Goal: Task Accomplishment & Management: Use online tool/utility

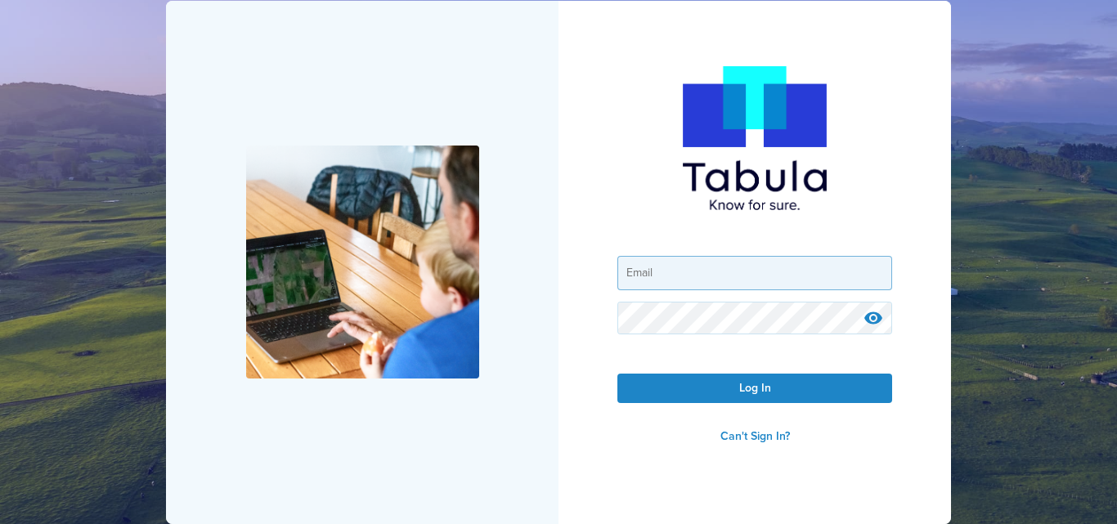
click at [759, 270] on input "email" at bounding box center [754, 273] width 273 height 33
type input "[PERSON_NAME][EMAIL_ADDRESS][DOMAIN_NAME]"
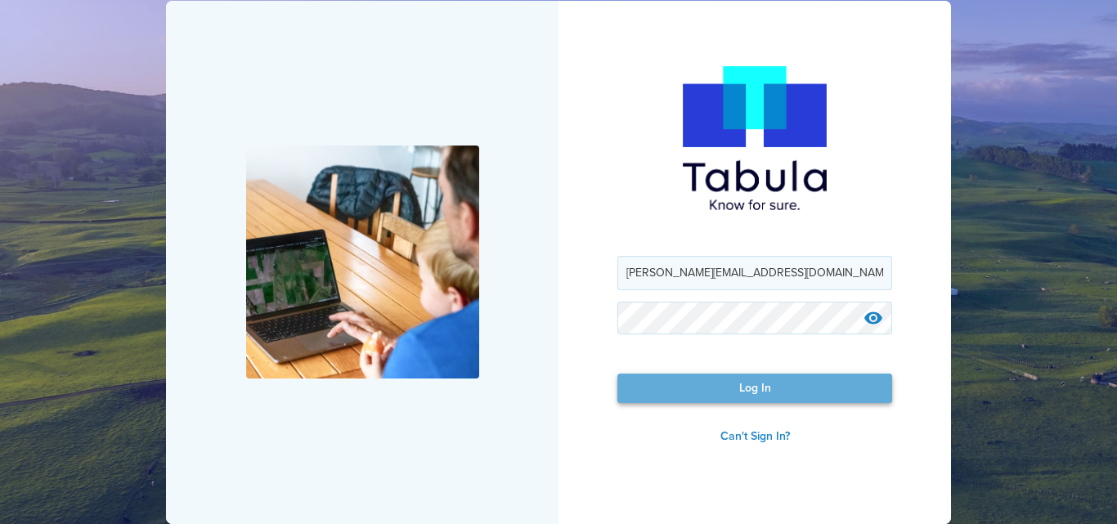
click at [748, 390] on button "Log In" at bounding box center [754, 389] width 275 height 30
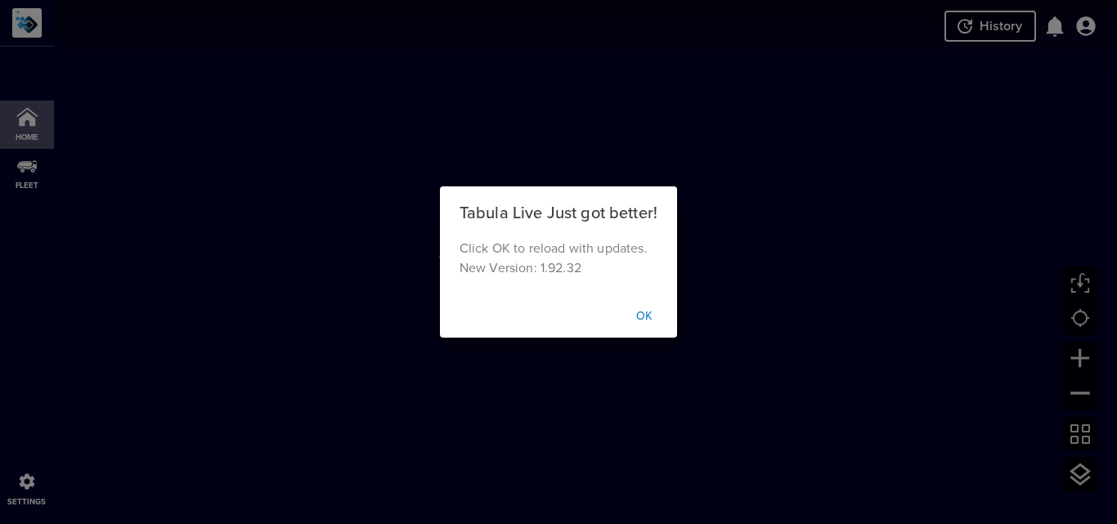
click at [649, 310] on button "OK" at bounding box center [644, 316] width 52 height 30
